Goal: Find specific page/section: Find specific page/section

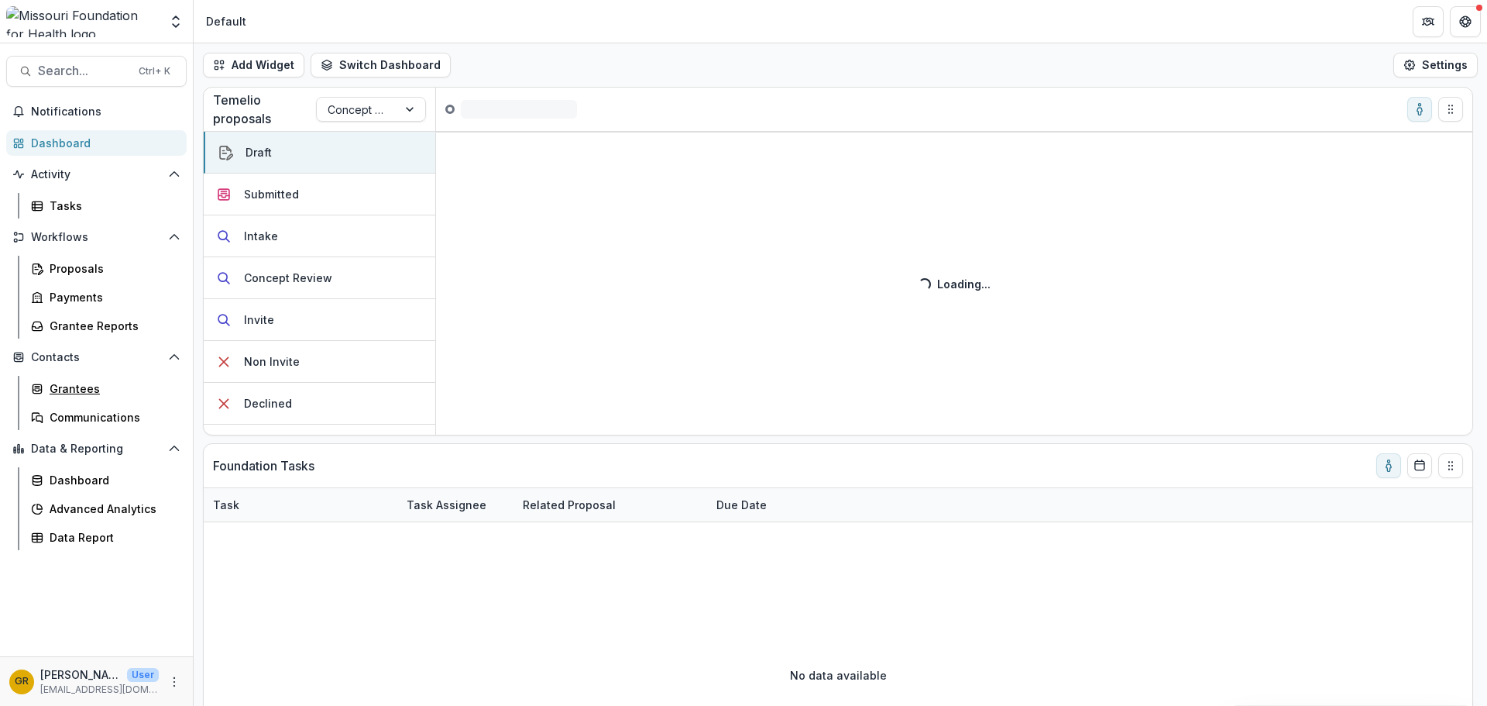
click at [107, 388] on div "Grantees" at bounding box center [112, 388] width 125 height 16
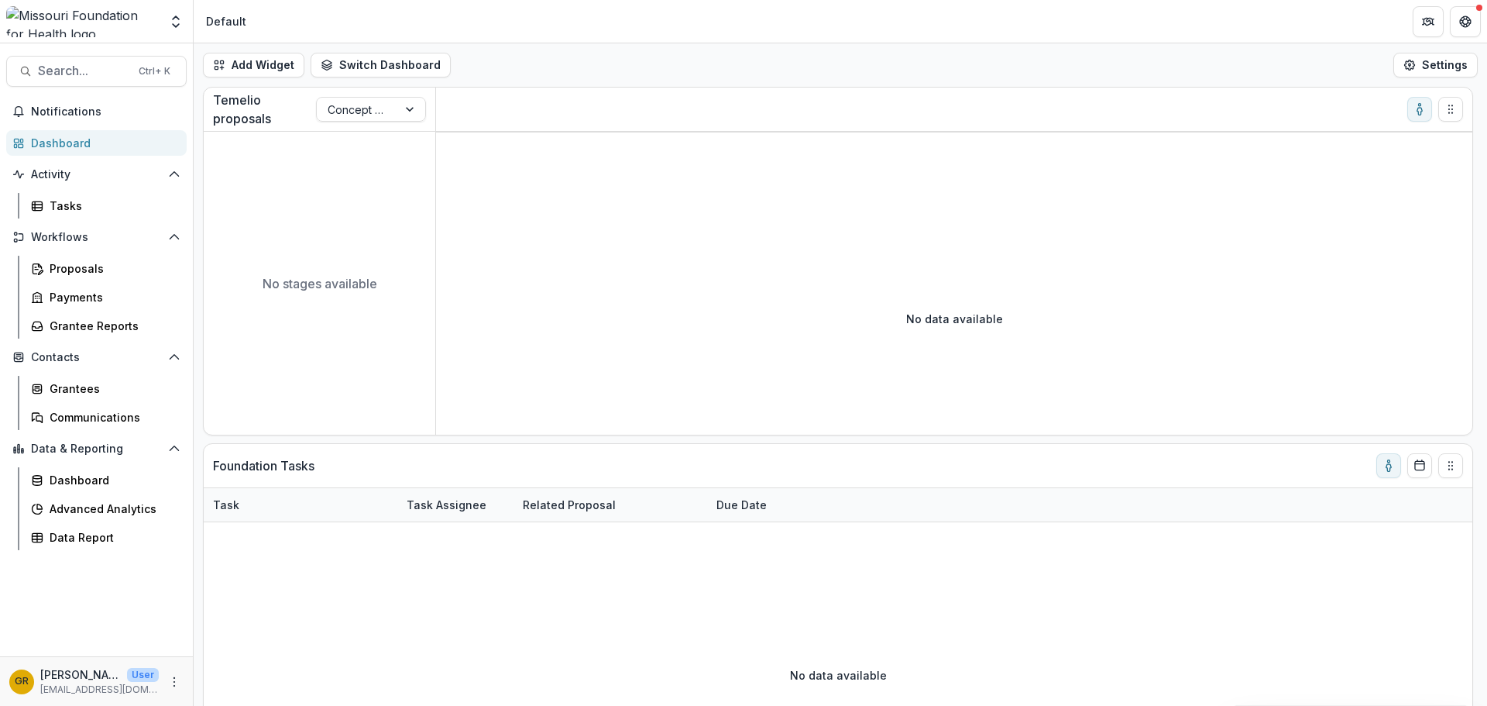
click at [84, 68] on span "Search..." at bounding box center [83, 71] width 91 height 15
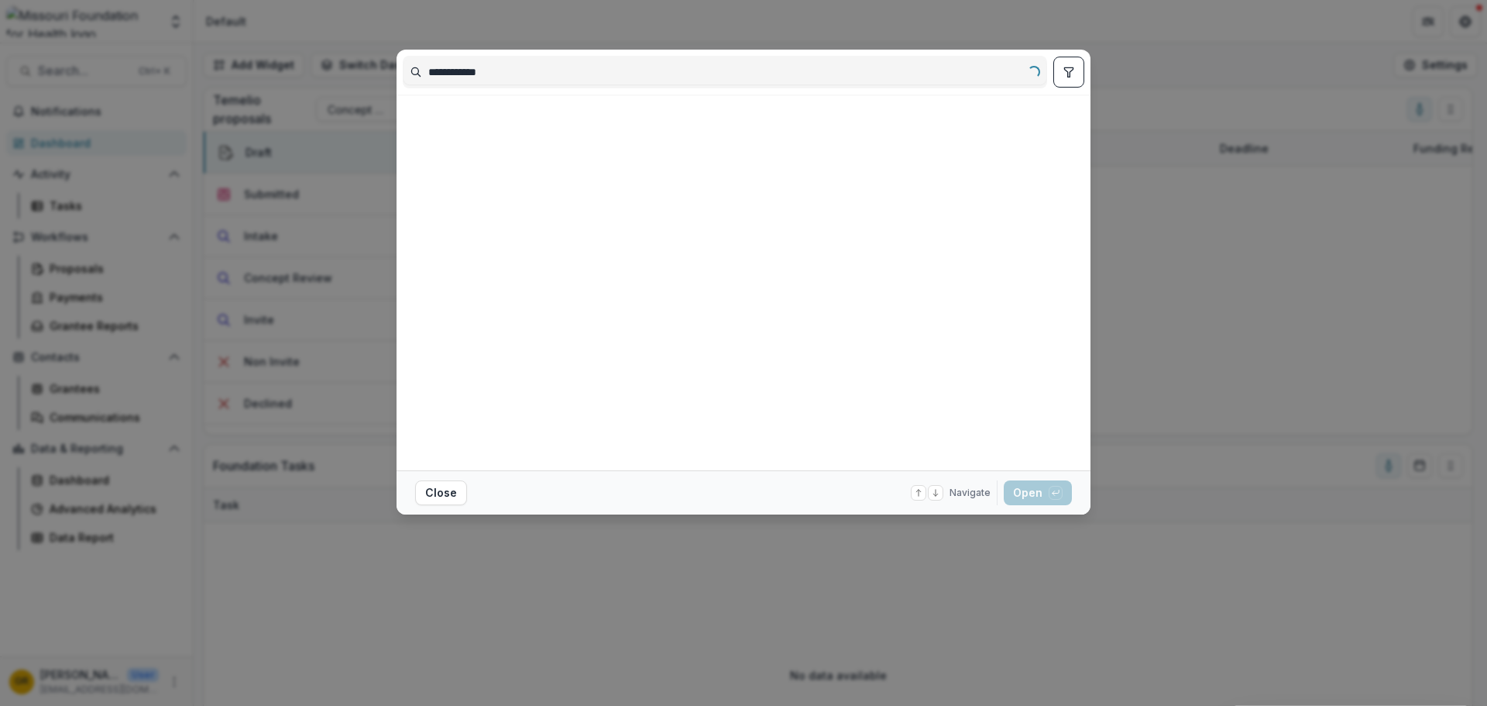
type input "**********"
click at [438, 489] on button "Close" at bounding box center [441, 492] width 52 height 25
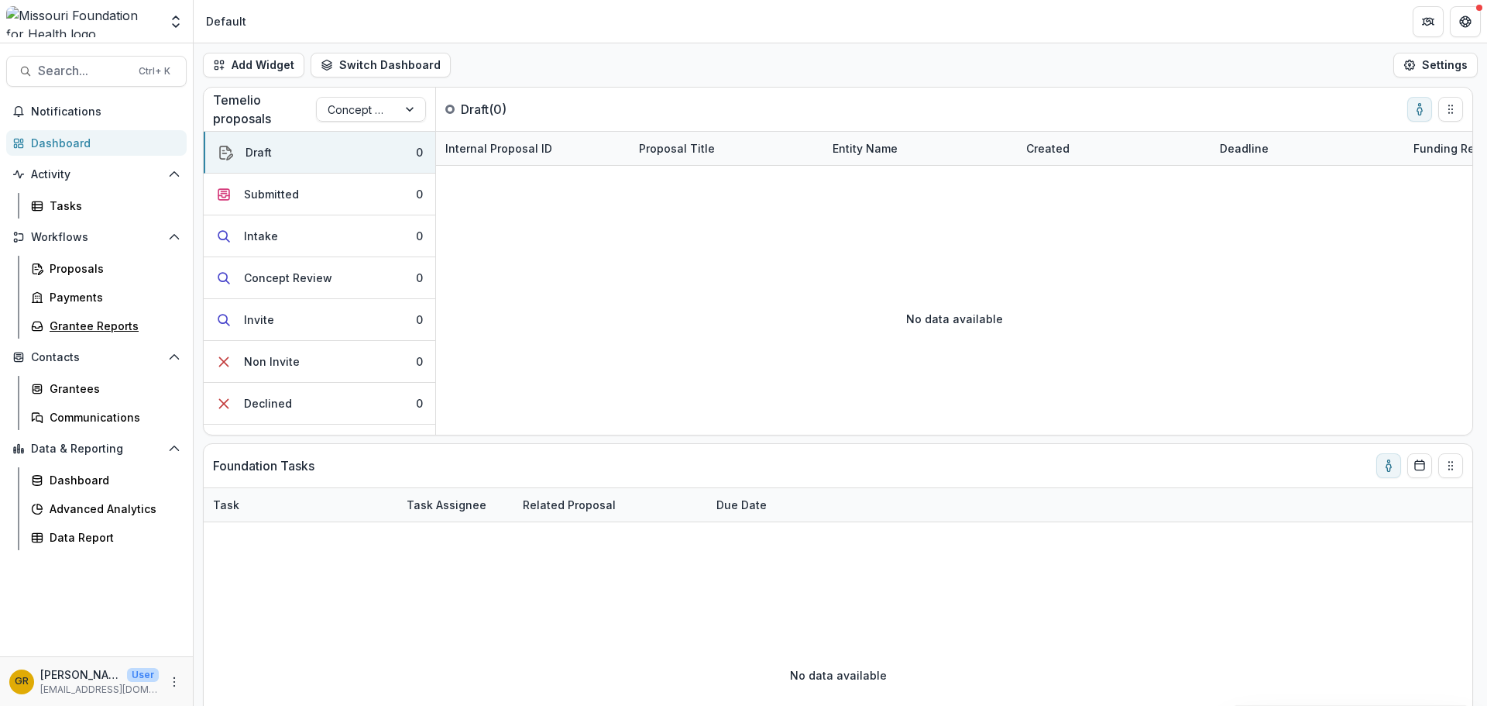
click at [101, 332] on div "Grantee Reports" at bounding box center [112, 326] width 125 height 16
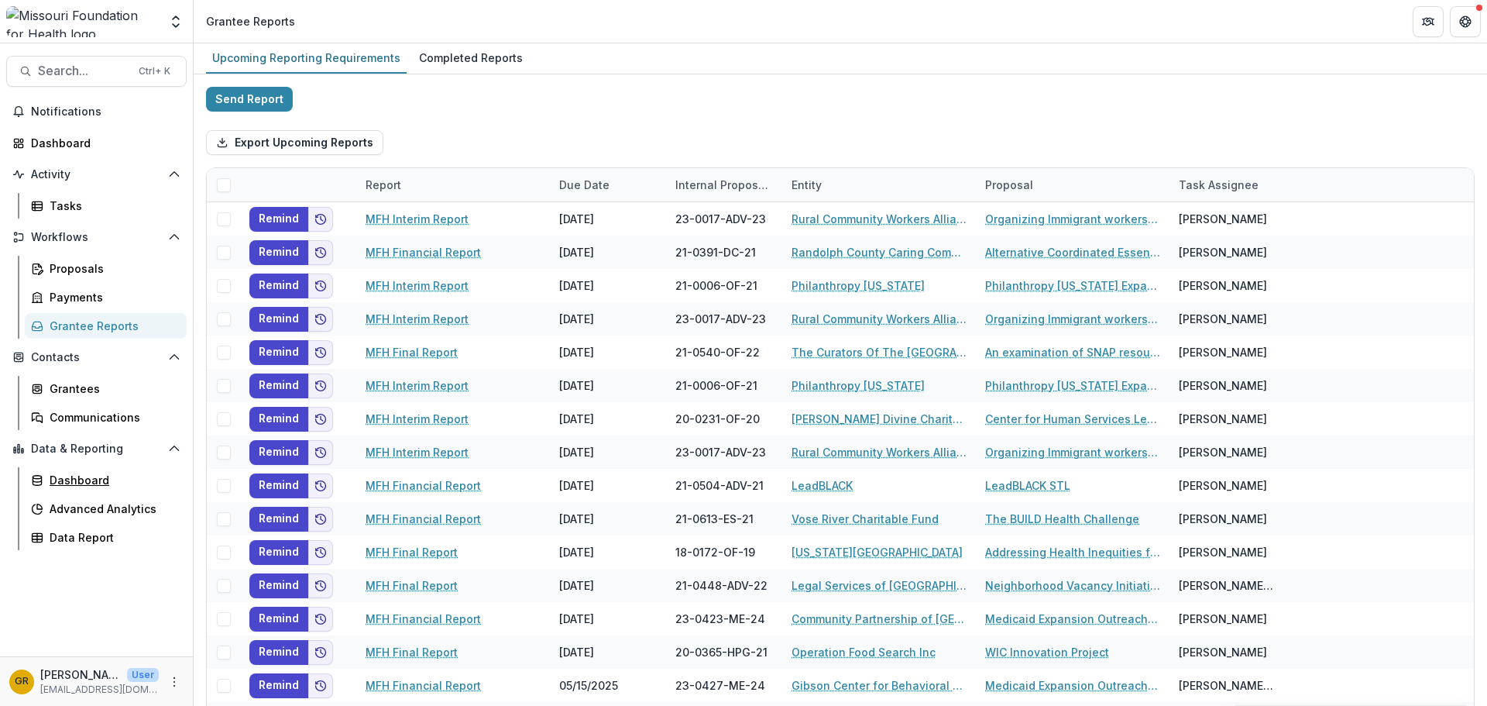
click at [106, 480] on div "Dashboard" at bounding box center [112, 480] width 125 height 16
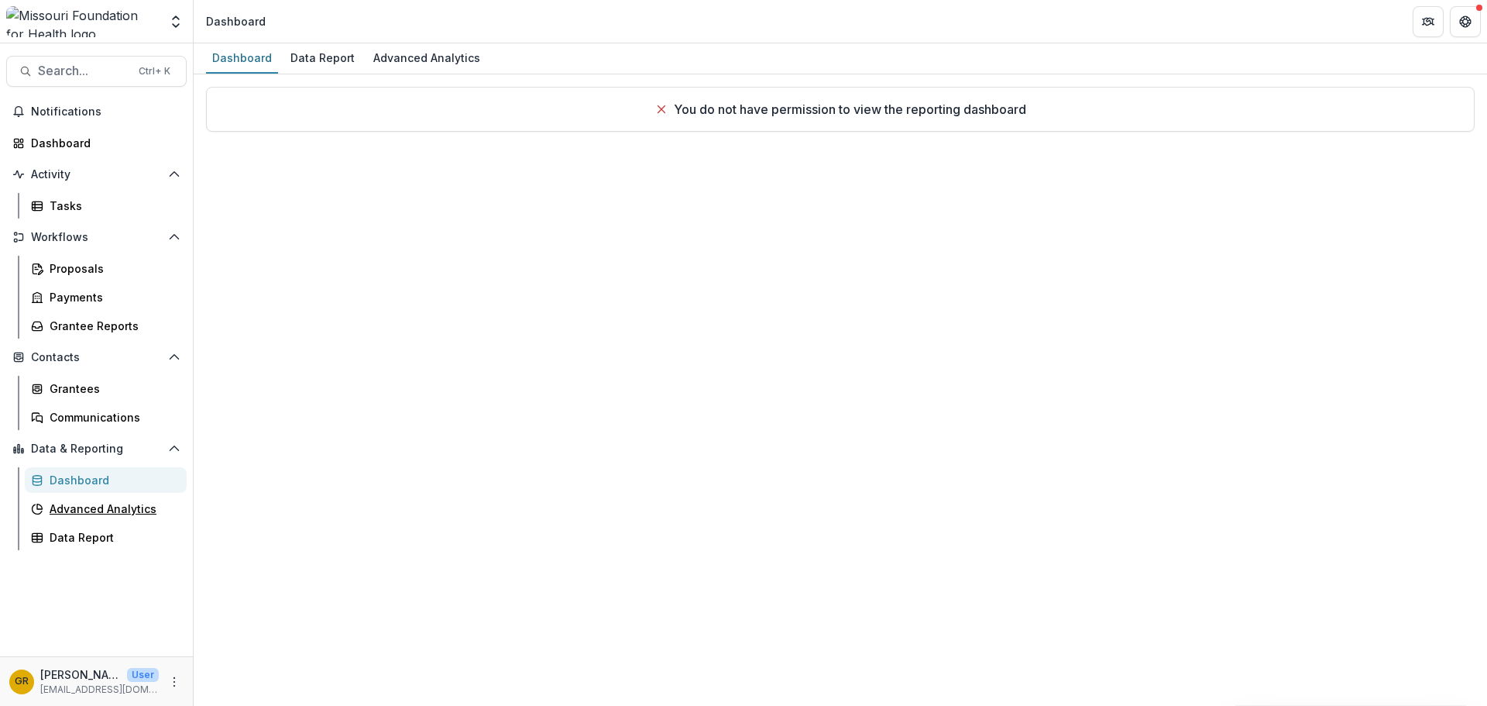
click at [108, 508] on div "Advanced Analytics" at bounding box center [112, 508] width 125 height 16
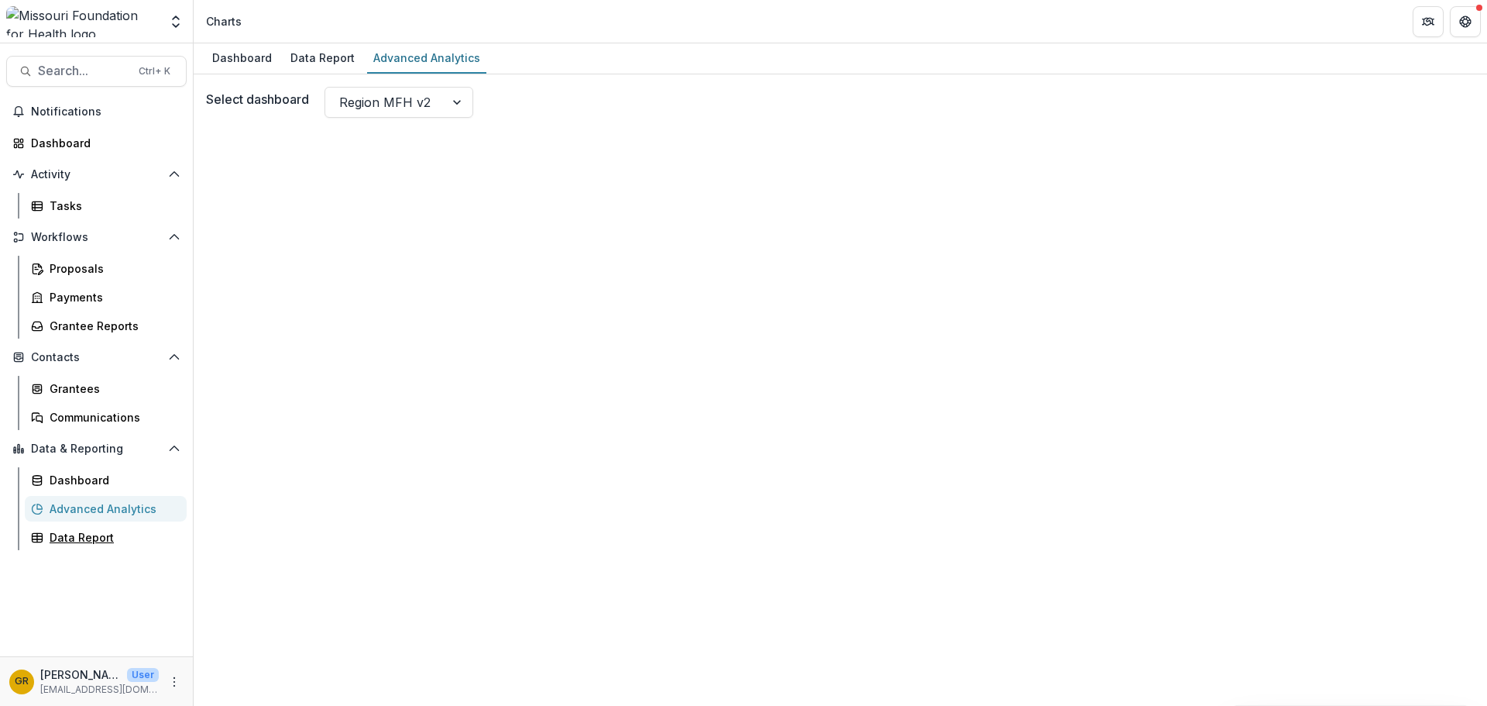
click at [104, 541] on div "Data Report" at bounding box center [112, 537] width 125 height 16
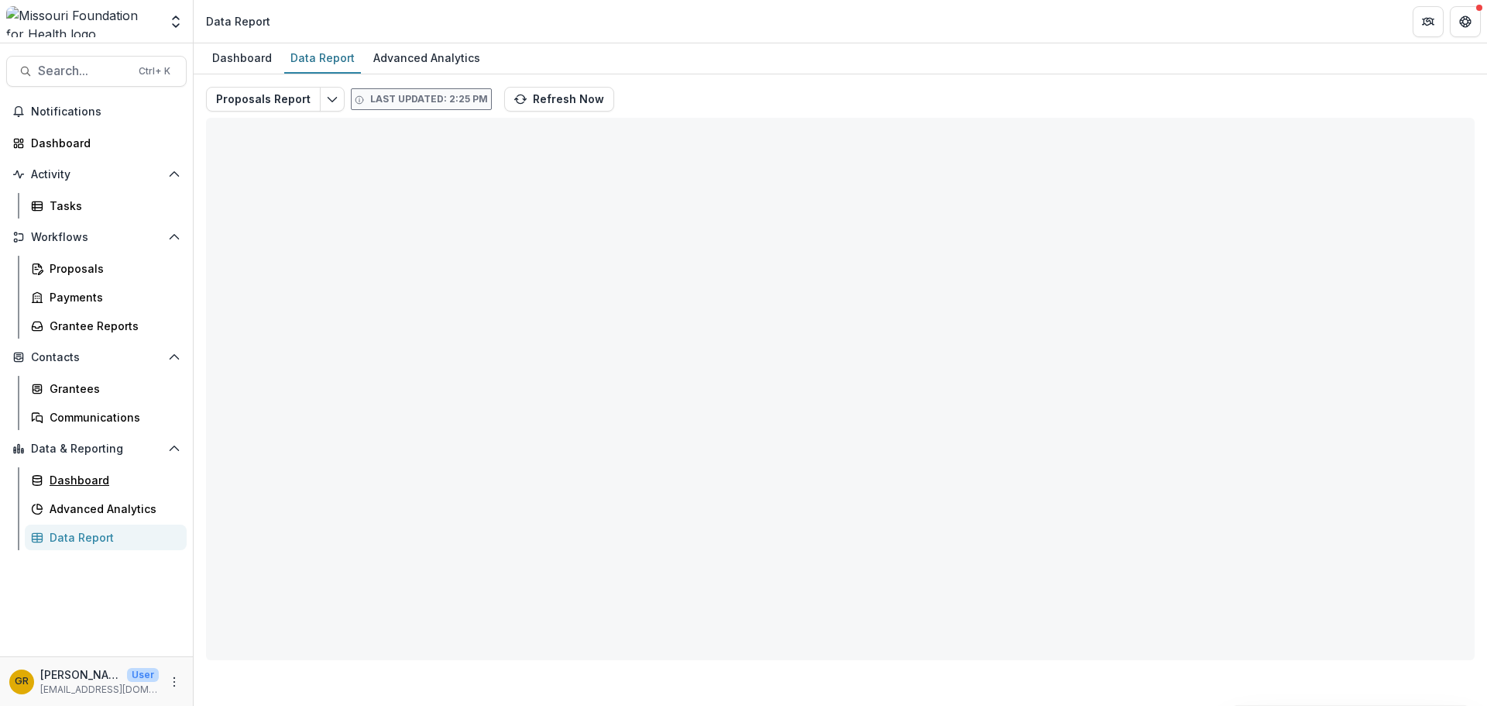
click at [82, 479] on div "Dashboard" at bounding box center [112, 480] width 125 height 16
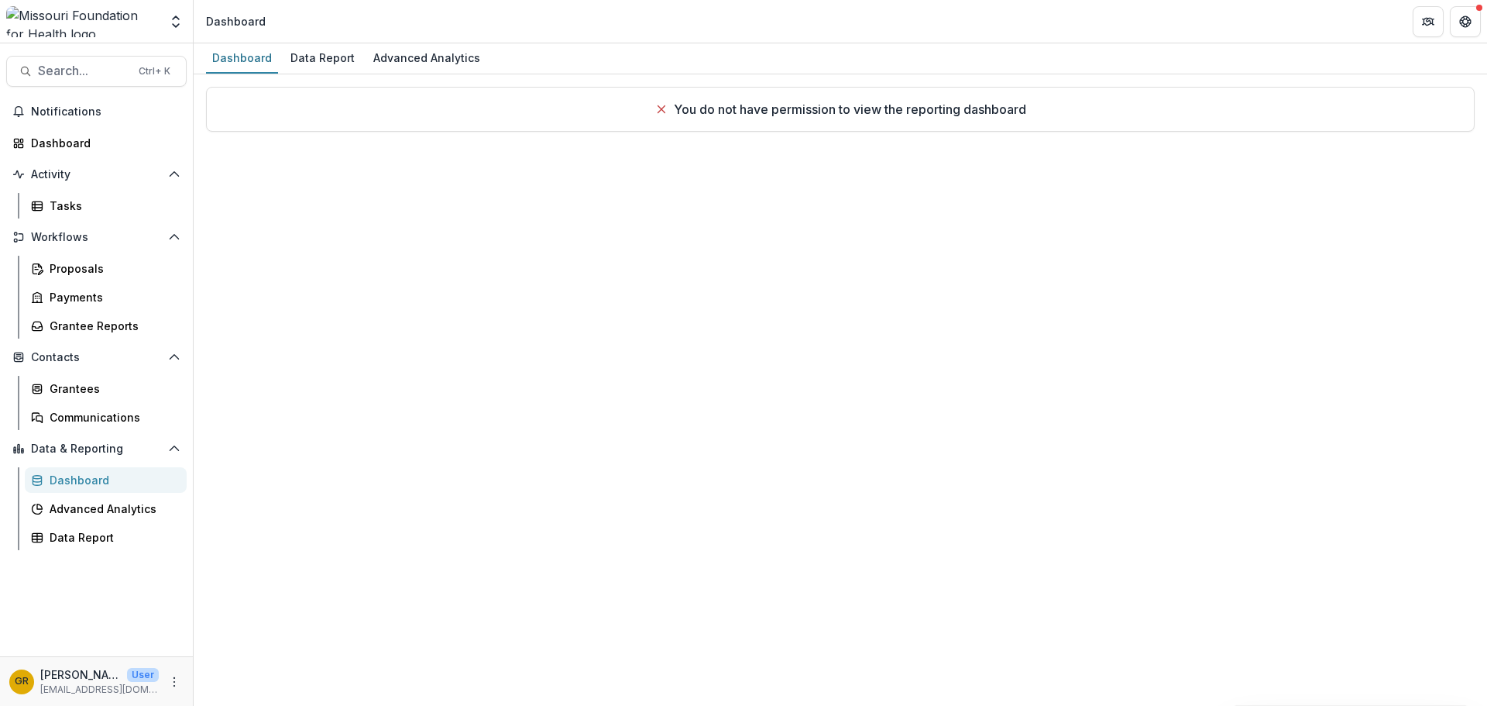
click at [326, 56] on div "Data Report" at bounding box center [322, 57] width 77 height 22
